Goal: Check status: Check status

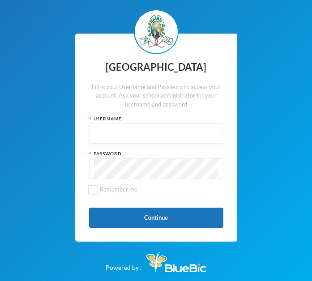
click at [146, 119] on div "Username" at bounding box center [156, 118] width 134 height 7
click at [146, 141] on input "text" at bounding box center [156, 134] width 124 height 20
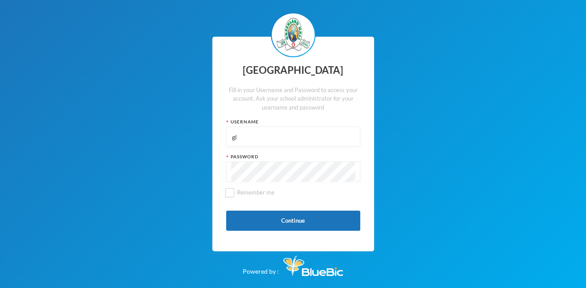
type input "g"
type input "p-j21-121"
click at [233, 196] on input "Remember me" at bounding box center [229, 192] width 9 height 9
checkbox input "true"
click at [306, 222] on button "Continue" at bounding box center [293, 221] width 134 height 20
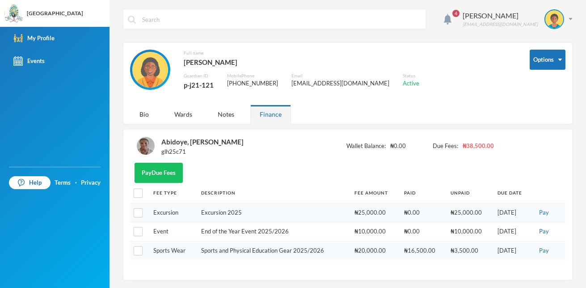
scroll to position [1, 0]
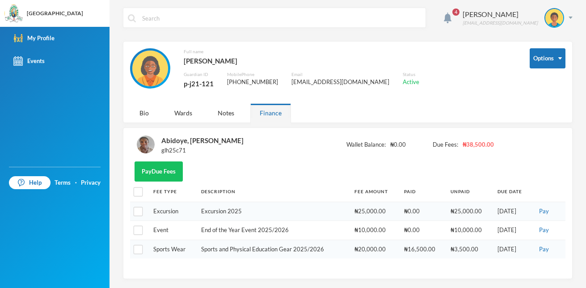
click at [143, 145] on img at bounding box center [146, 144] width 18 height 18
click at [182, 141] on div "Abidoye, [PERSON_NAME]" at bounding box center [202, 141] width 82 height 12
click at [143, 114] on div "Bio" at bounding box center [144, 112] width 28 height 19
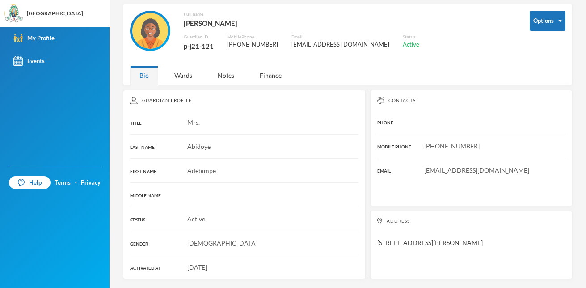
scroll to position [0, 0]
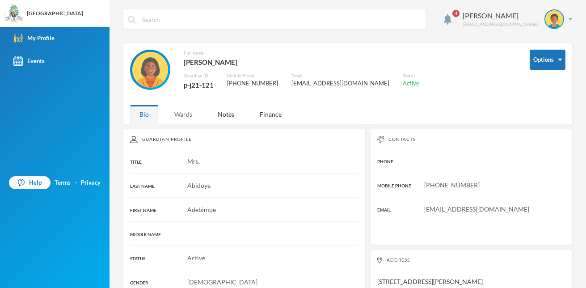
click at [194, 114] on div "Wards" at bounding box center [183, 114] width 37 height 19
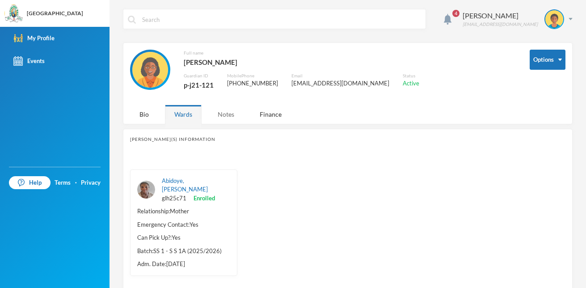
click at [225, 115] on div "Notes" at bounding box center [225, 114] width 35 height 19
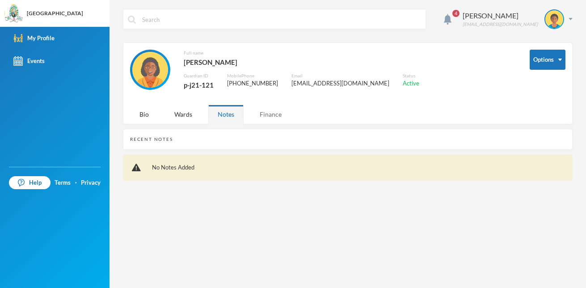
click at [262, 115] on div "Finance" at bounding box center [270, 114] width 41 height 19
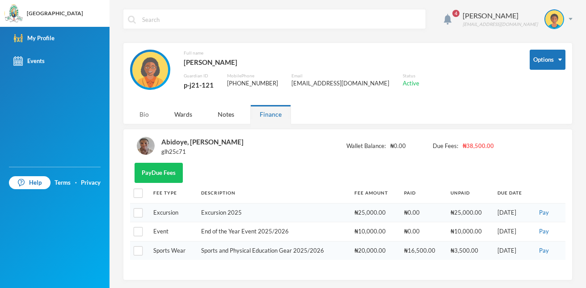
click at [143, 118] on div "Bio" at bounding box center [144, 114] width 28 height 19
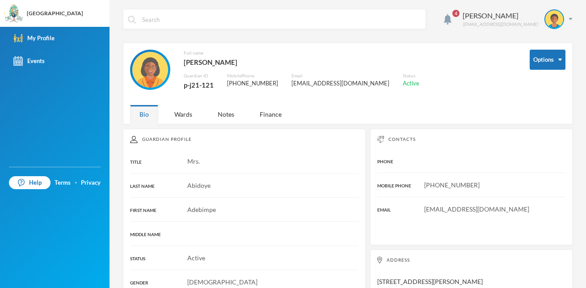
click at [311, 13] on span "4" at bounding box center [455, 13] width 7 height 7
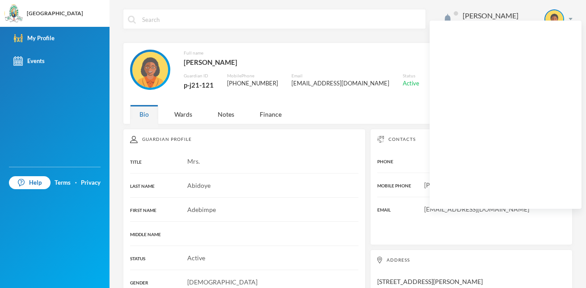
click at [311, 113] on div "Options Full name [PERSON_NAME] Guardian ID p-j21-121 Mobile Phone [PHONE_NUMBE…" at bounding box center [348, 83] width 450 height 82
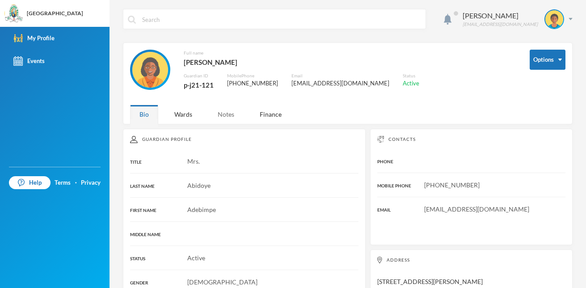
click at [225, 114] on div "Notes" at bounding box center [225, 114] width 35 height 19
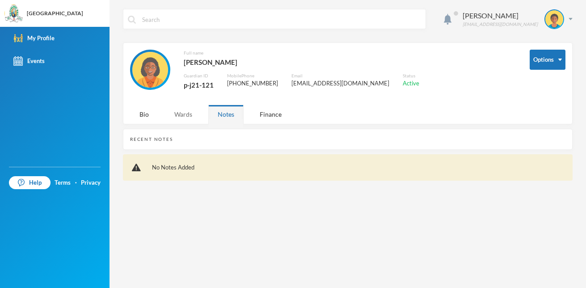
click at [198, 115] on div "Wards" at bounding box center [183, 114] width 37 height 19
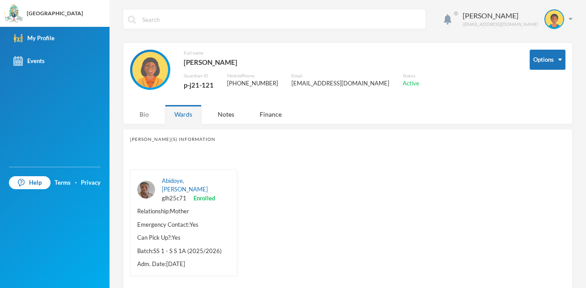
click at [146, 113] on div "Bio" at bounding box center [144, 114] width 28 height 19
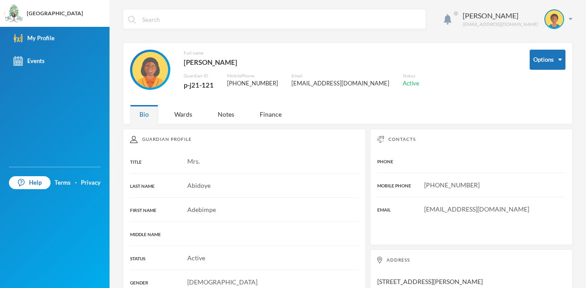
click at [146, 113] on div "Bio" at bounding box center [144, 114] width 28 height 19
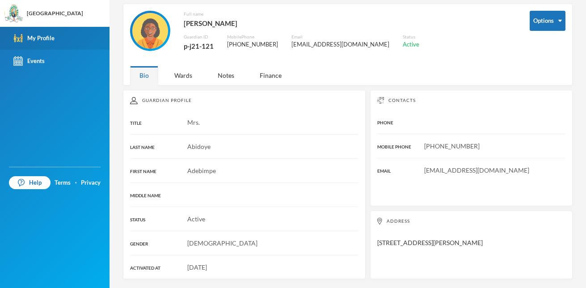
click at [62, 33] on link "My Profile" at bounding box center [55, 38] width 110 height 23
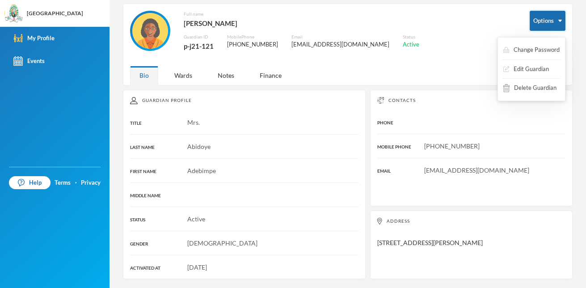
click at [311, 24] on button "Options" at bounding box center [548, 21] width 36 height 20
click at [311, 40] on div "Full name [PERSON_NAME] Guardian ID p-j21-121 Mobile Phone [PHONE_NUMBER] Email…" at bounding box center [323, 36] width 386 height 51
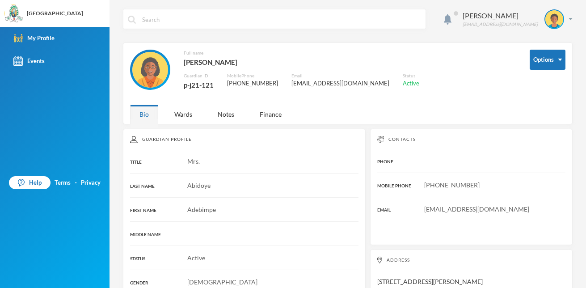
click at [299, 22] on input "text" at bounding box center [281, 19] width 280 height 20
type input "classes"
click at [311, 24] on input "classes" at bounding box center [281, 19] width 280 height 20
click at [267, 121] on div "Finance" at bounding box center [270, 114] width 41 height 19
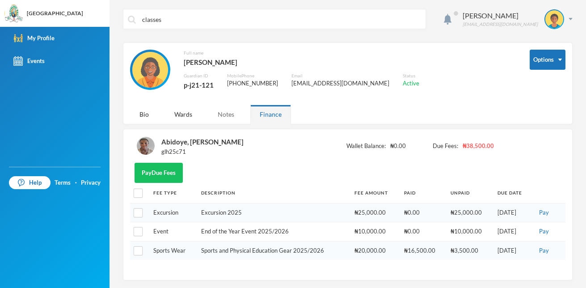
click at [227, 122] on div "Notes" at bounding box center [225, 114] width 35 height 19
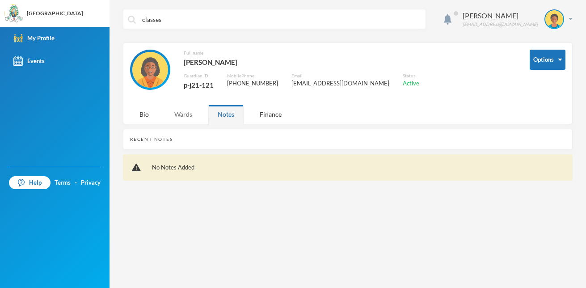
click at [200, 120] on div "Wards" at bounding box center [183, 114] width 37 height 19
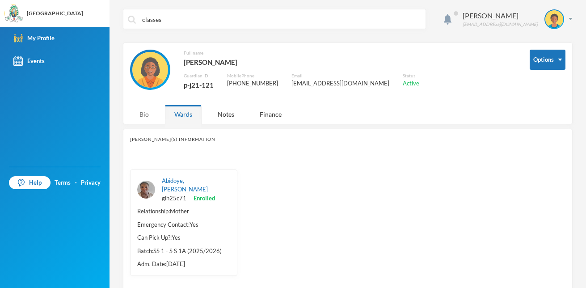
click at [156, 115] on div "Bio" at bounding box center [144, 114] width 28 height 19
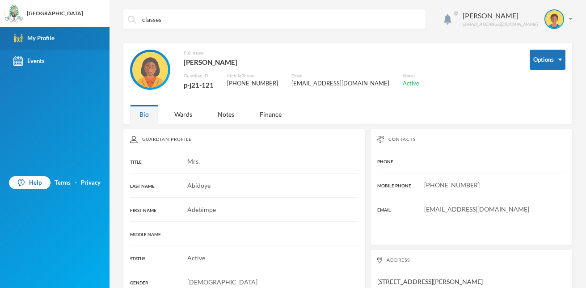
click at [55, 35] on link "My Profile" at bounding box center [55, 38] width 110 height 23
click at [176, 114] on div "Wards" at bounding box center [183, 114] width 37 height 19
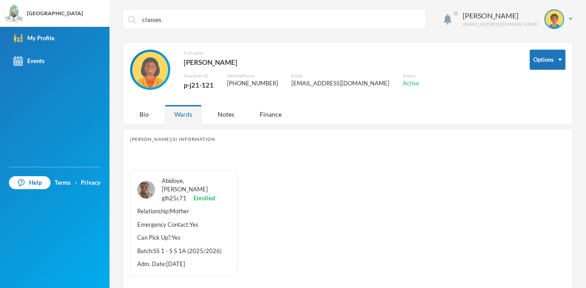
click at [169, 186] on link "Abidoye, [PERSON_NAME]" at bounding box center [185, 185] width 46 height 16
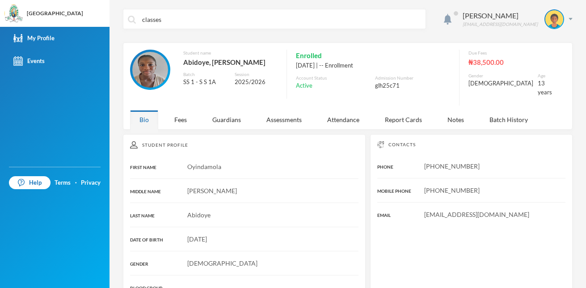
click at [311, 127] on div "classes [PERSON_NAME] [EMAIL_ADDRESS][DOMAIN_NAME] Student name [PERSON_NAME], …" at bounding box center [348, 144] width 477 height 288
click at [311, 115] on div "Attendance" at bounding box center [343, 119] width 51 height 19
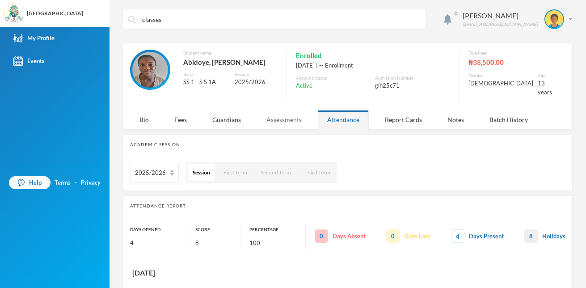
click at [291, 115] on div "Assessments" at bounding box center [284, 119] width 54 height 19
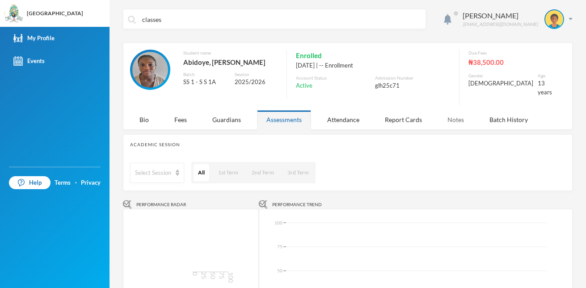
click at [311, 114] on div "Notes" at bounding box center [455, 119] width 35 height 19
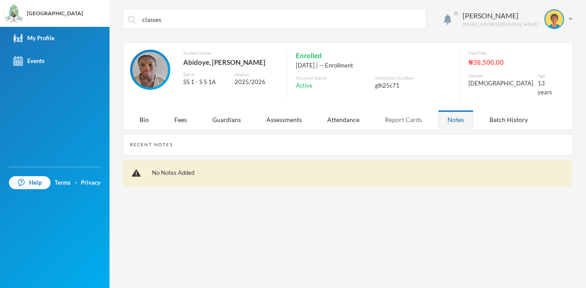
click at [311, 115] on div "Report Cards" at bounding box center [404, 119] width 56 height 19
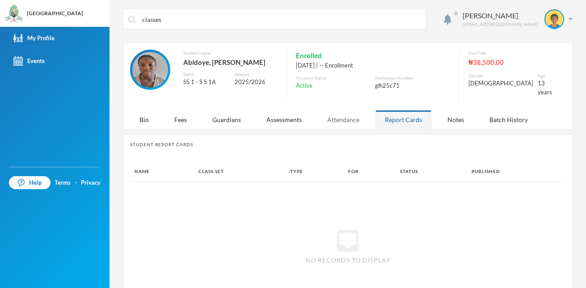
click at [311, 113] on div "Attendance" at bounding box center [343, 119] width 51 height 19
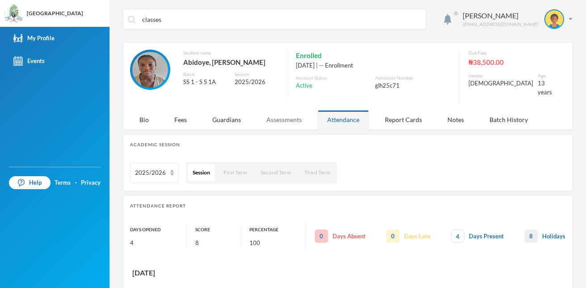
click at [297, 117] on div "Assessments" at bounding box center [284, 119] width 54 height 19
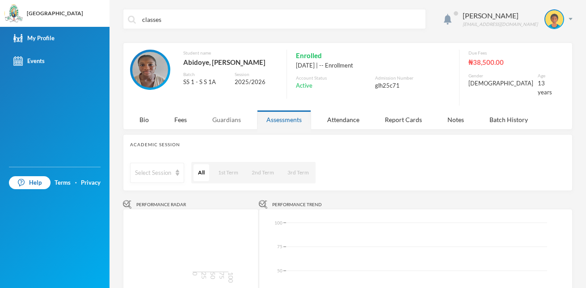
click at [232, 117] on div "Guardians" at bounding box center [226, 119] width 47 height 19
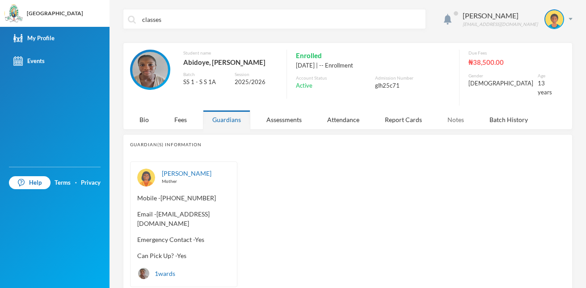
click at [311, 117] on div "Notes" at bounding box center [455, 119] width 35 height 19
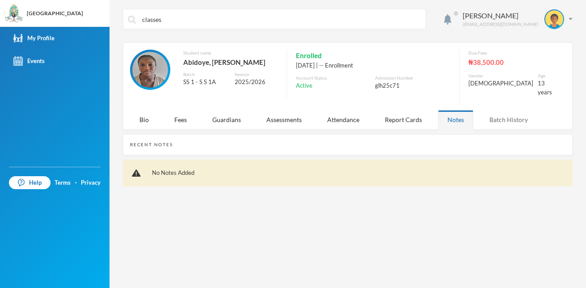
click at [311, 113] on div "Batch History" at bounding box center [508, 119] width 57 height 19
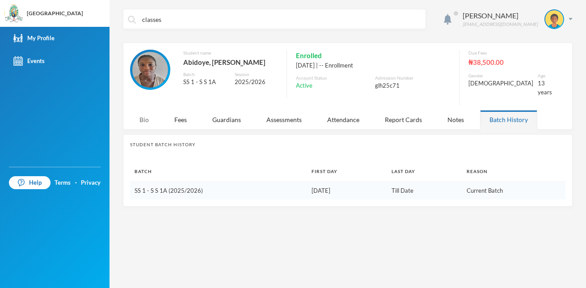
click at [142, 115] on div "Bio" at bounding box center [144, 119] width 28 height 19
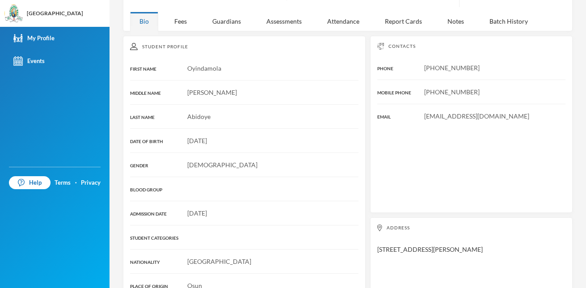
scroll to position [158, 0]
